Goal: Task Accomplishment & Management: Use online tool/utility

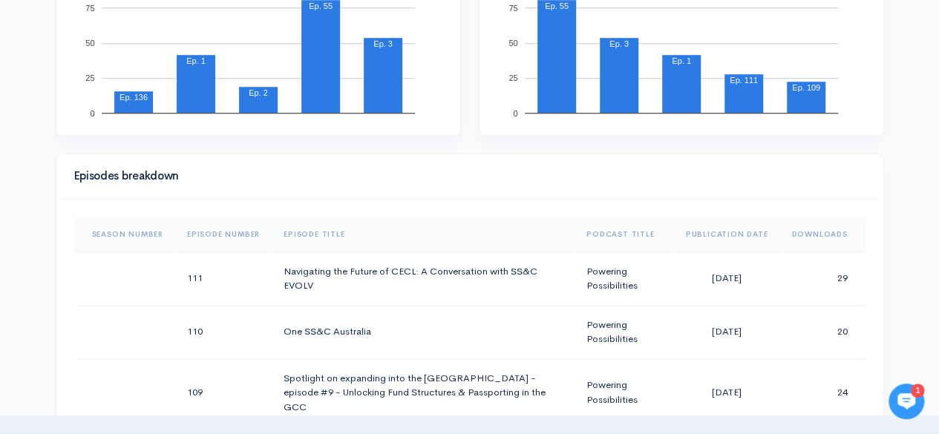
click at [819, 228] on th "Downloads" at bounding box center [821, 235] width 85 height 36
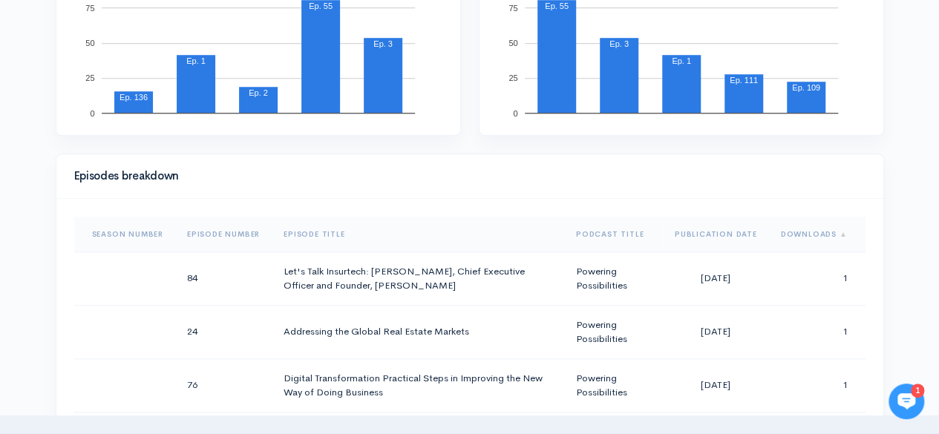
click at [819, 228] on th "Downloads" at bounding box center [817, 235] width 96 height 36
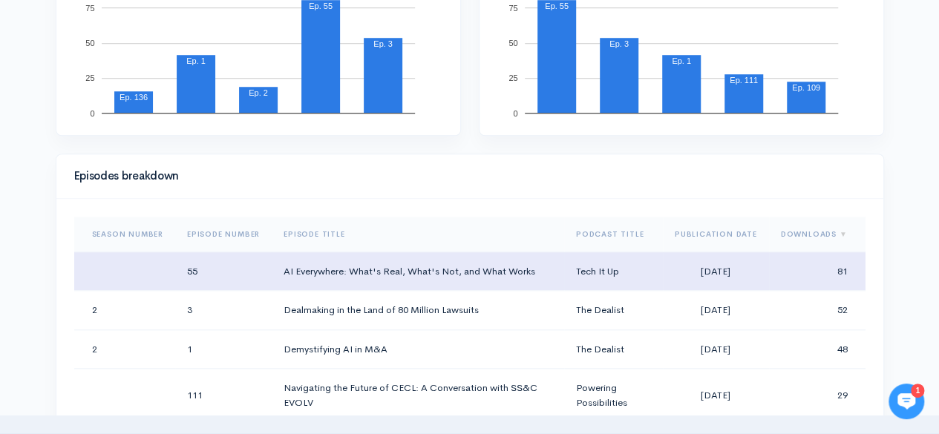
click at [402, 268] on td "AI Everywhere: What's Real, What's Not, and What Works" at bounding box center [418, 271] width 292 height 39
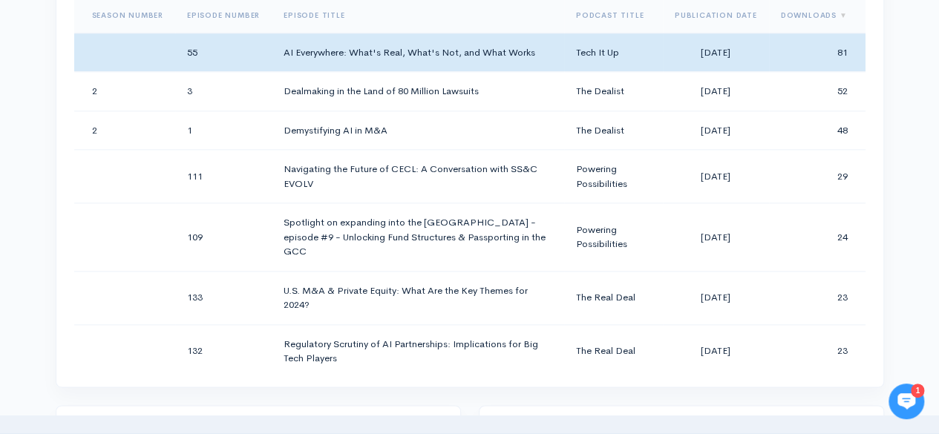
scroll to position [816, 0]
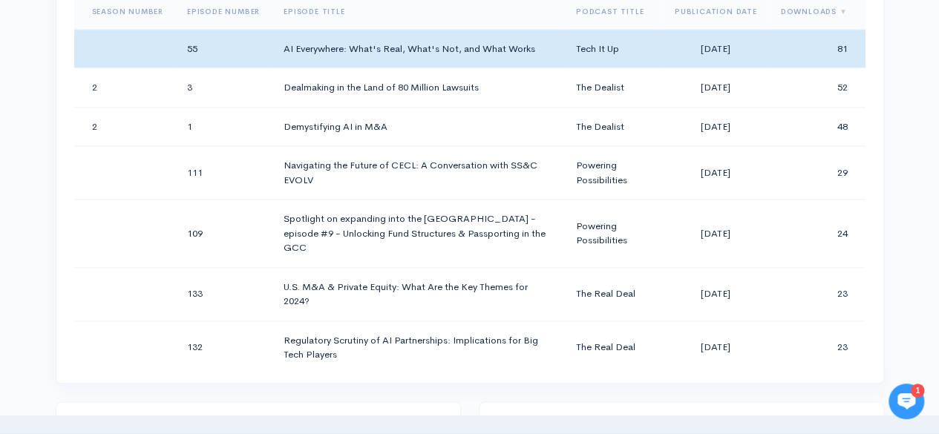
click at [39, 231] on div "Help Notifications View all Your profile Team settings SS&C Marketing Current L…" at bounding box center [469, 236] width 939 height 2104
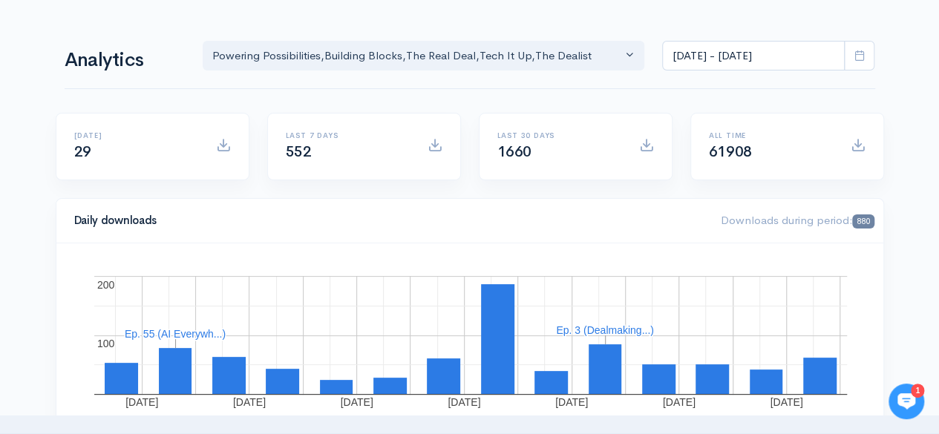
scroll to position [0, 0]
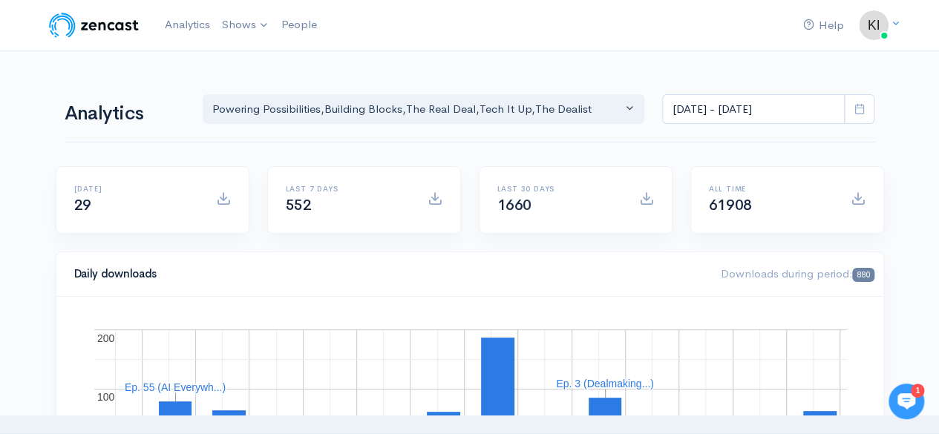
click at [859, 114] on icon at bounding box center [858, 108] width 11 height 11
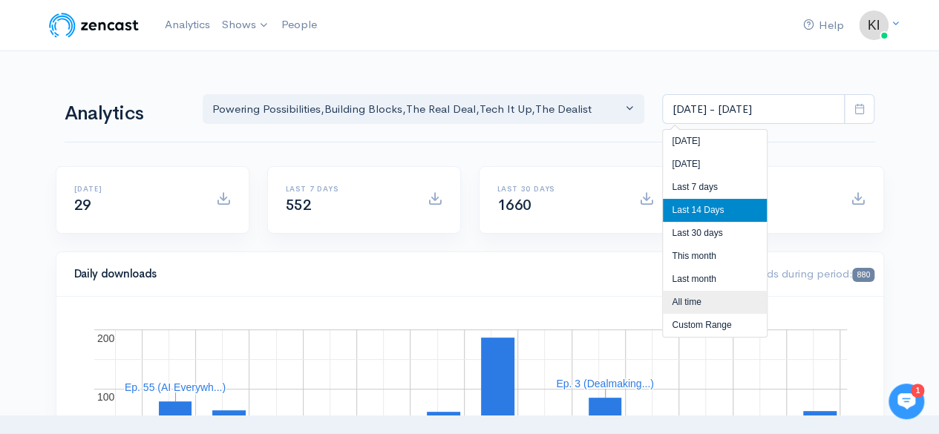
click at [696, 312] on li "All time" at bounding box center [715, 302] width 104 height 23
type input "[DATE] - [DATE]"
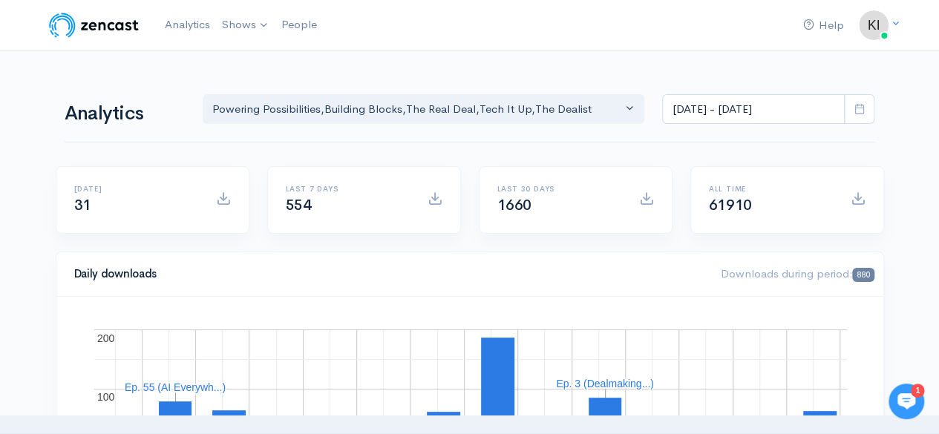
click at [864, 108] on icon at bounding box center [858, 108] width 11 height 11
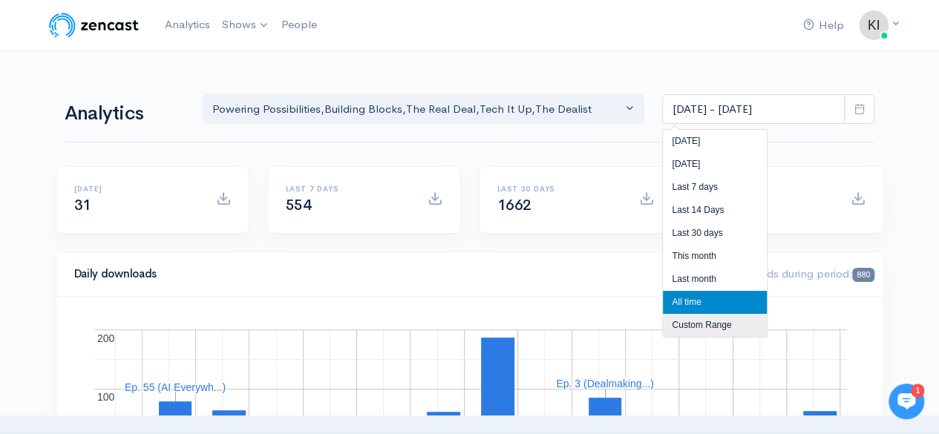
click at [695, 323] on li "Custom Range" at bounding box center [715, 325] width 104 height 23
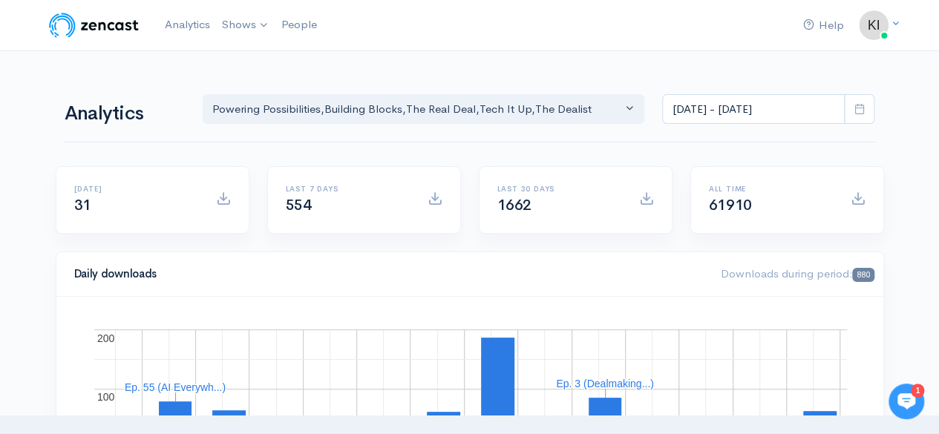
click at [855, 107] on icon at bounding box center [858, 108] width 11 height 11
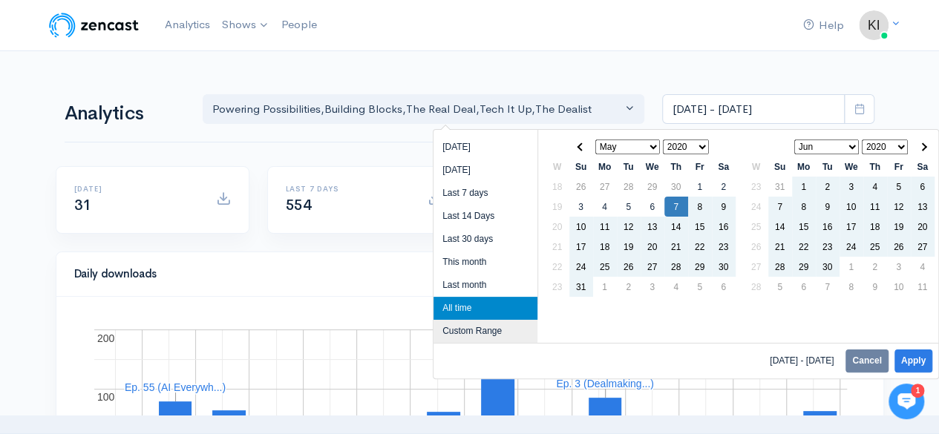
click at [482, 325] on li "Custom Range" at bounding box center [485, 331] width 104 height 23
click at [482, 336] on li "Custom Range" at bounding box center [485, 331] width 104 height 23
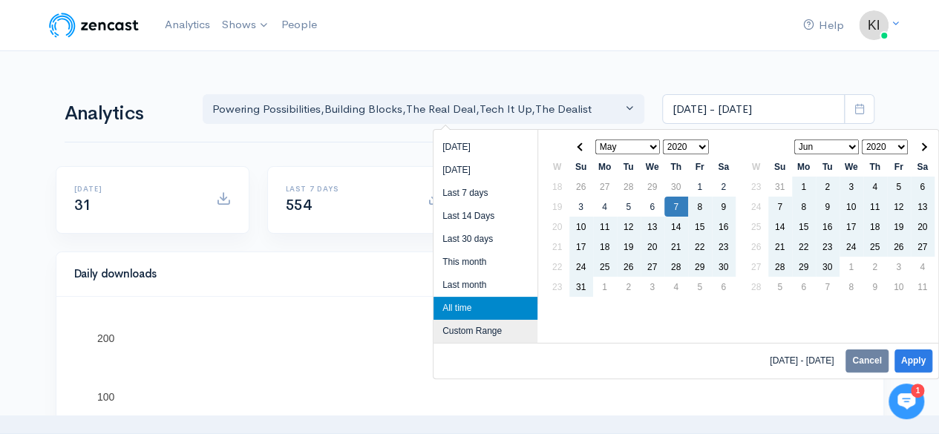
scroll to position [74, 0]
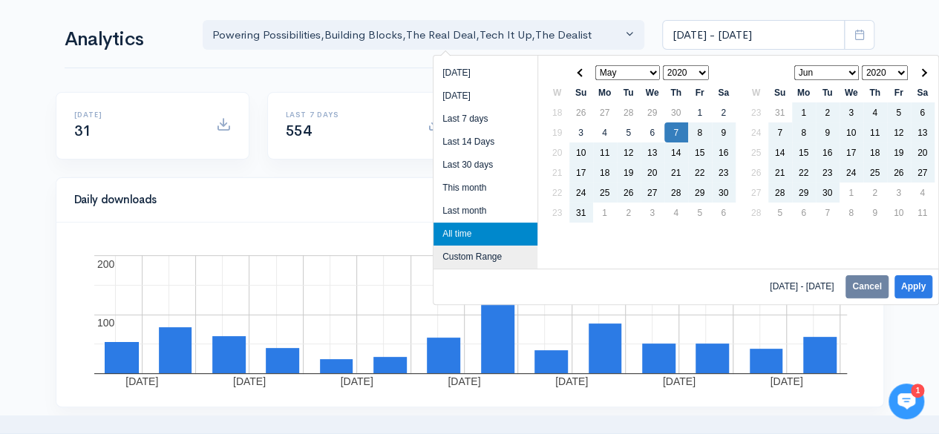
click at [463, 255] on li "Custom Range" at bounding box center [485, 257] width 104 height 23
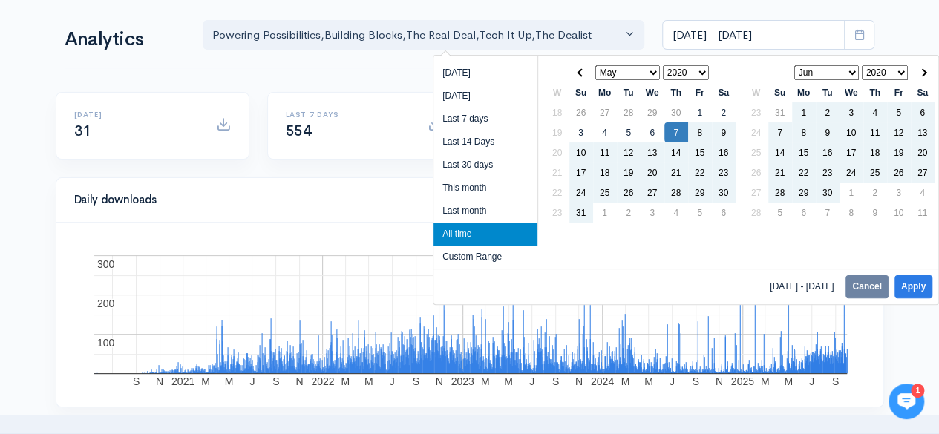
click at [700, 69] on select "2020 2021 2022 2023 2024 2025" at bounding box center [686, 72] width 47 height 15
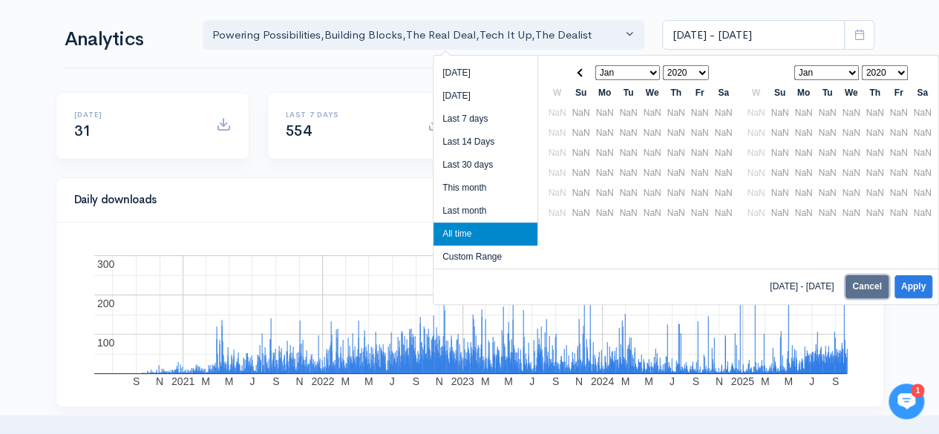
click at [858, 293] on button "Cancel" at bounding box center [866, 286] width 42 height 23
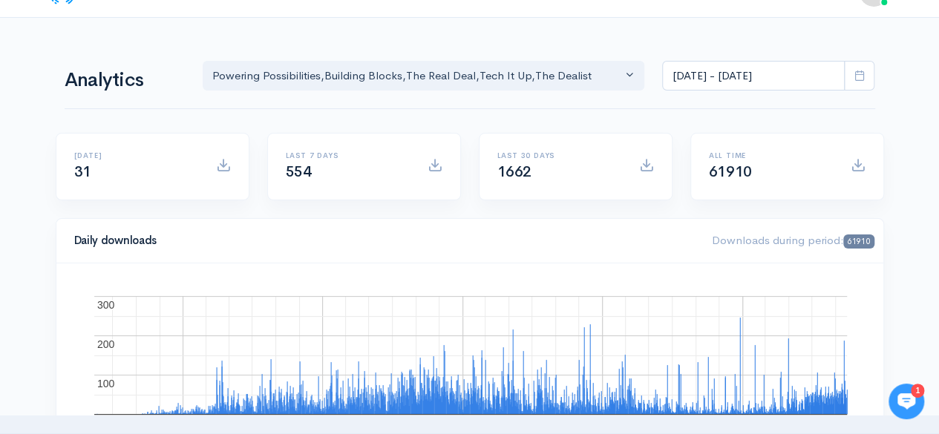
scroll to position [0, 0]
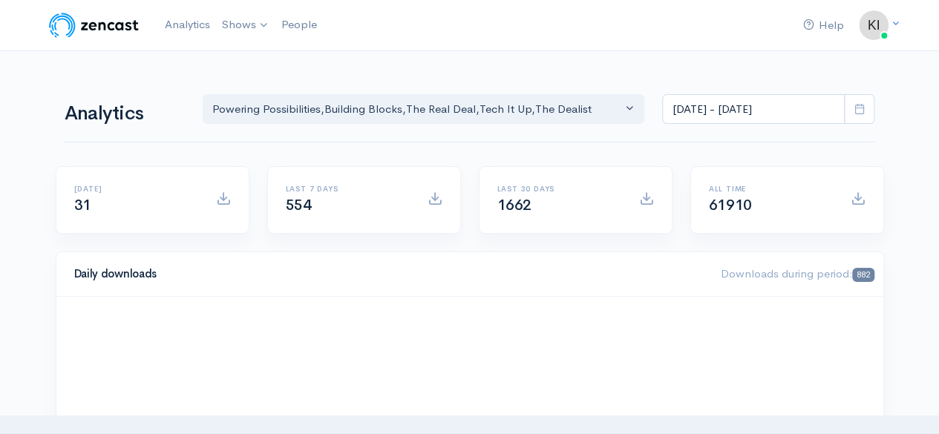
click at [870, 111] on span at bounding box center [859, 109] width 30 height 30
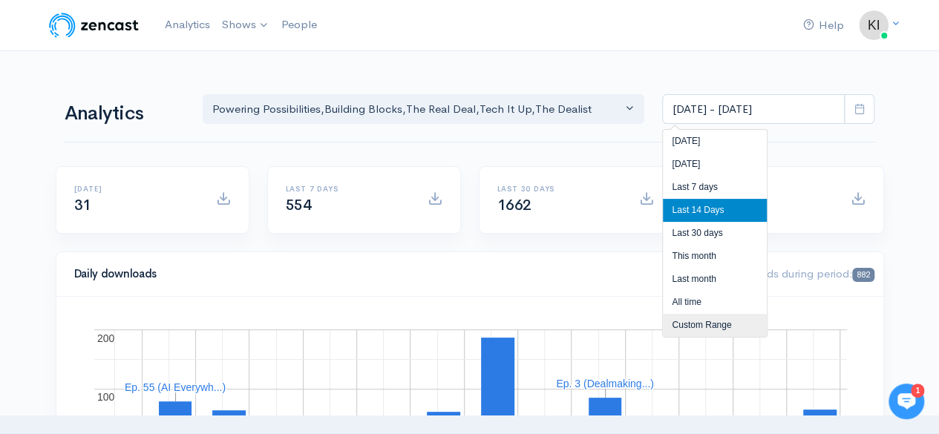
click at [692, 324] on li "Custom Range" at bounding box center [715, 325] width 104 height 23
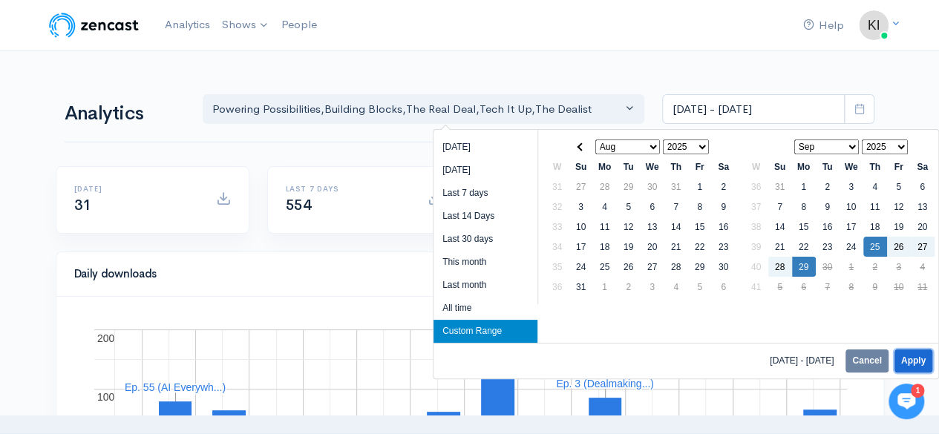
click at [923, 352] on button "Apply" at bounding box center [913, 360] width 38 height 23
type input "Sep 25, 2025 - Sep 29, 2025"
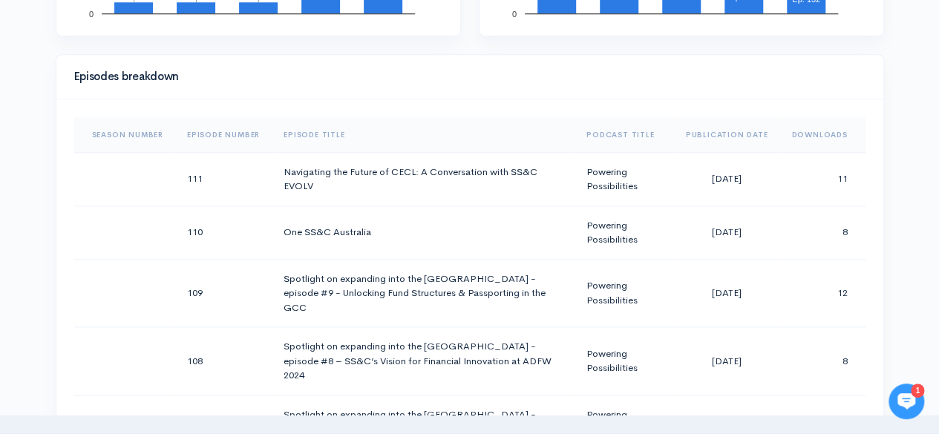
scroll to position [552, 0]
